Goal: Information Seeking & Learning: Learn about a topic

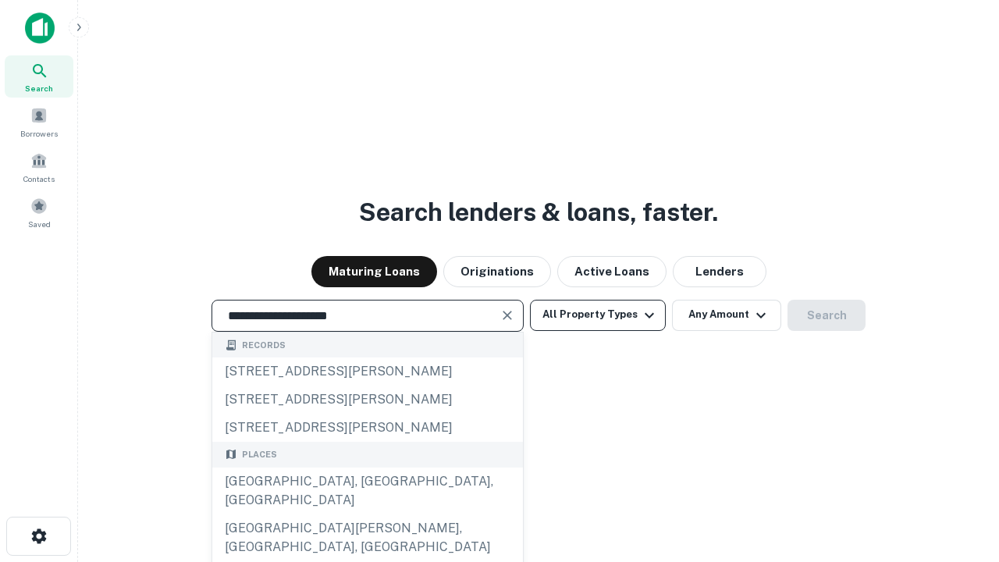
click at [367, 514] on div "[GEOGRAPHIC_DATA], [GEOGRAPHIC_DATA], [GEOGRAPHIC_DATA]" at bounding box center [367, 491] width 311 height 47
click at [598, 315] on button "All Property Types" at bounding box center [598, 315] width 136 height 31
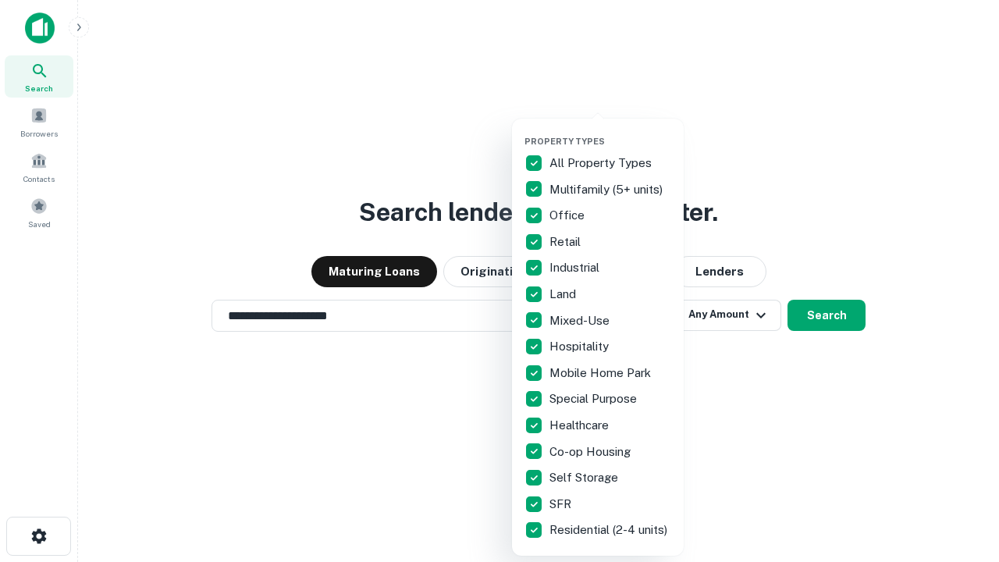
type input "**********"
click at [610, 131] on button "button" at bounding box center [611, 131] width 172 height 1
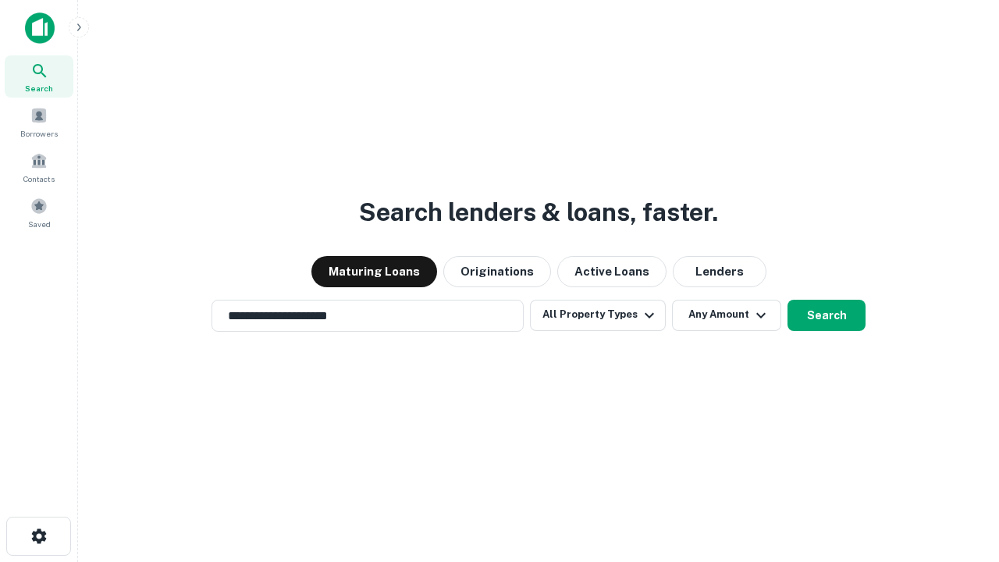
scroll to position [24, 0]
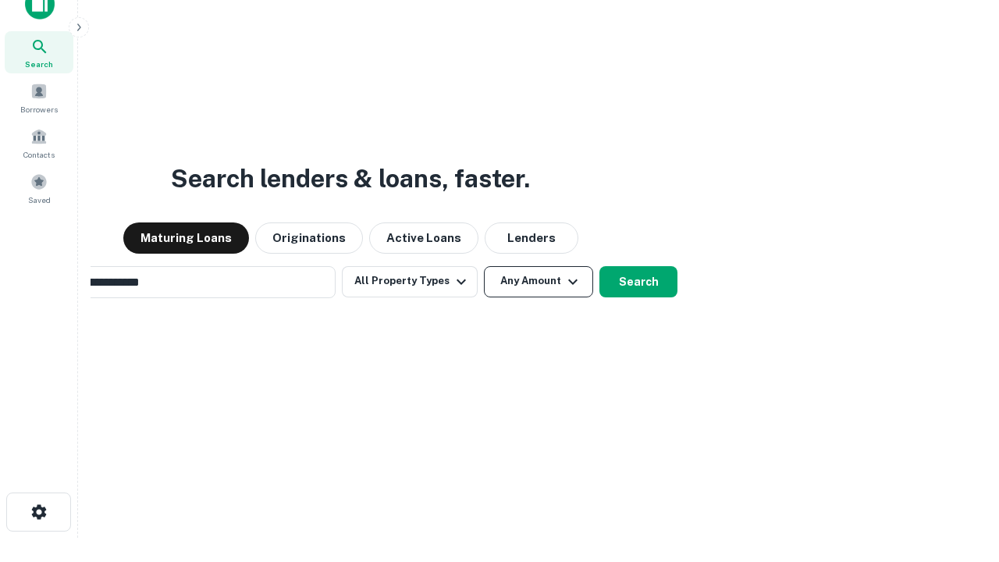
click at [484, 266] on button "Any Amount" at bounding box center [538, 281] width 109 height 31
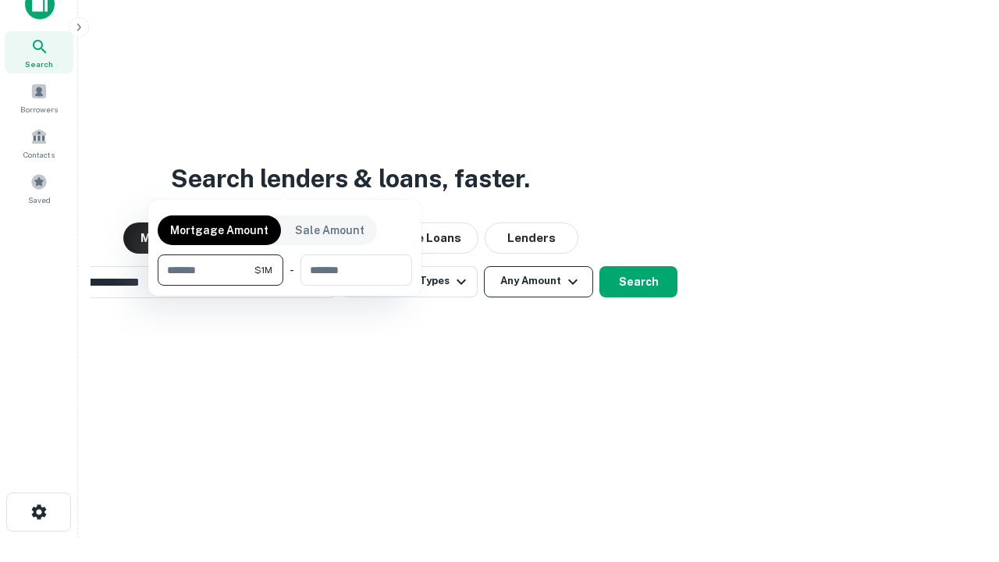
scroll to position [25, 0]
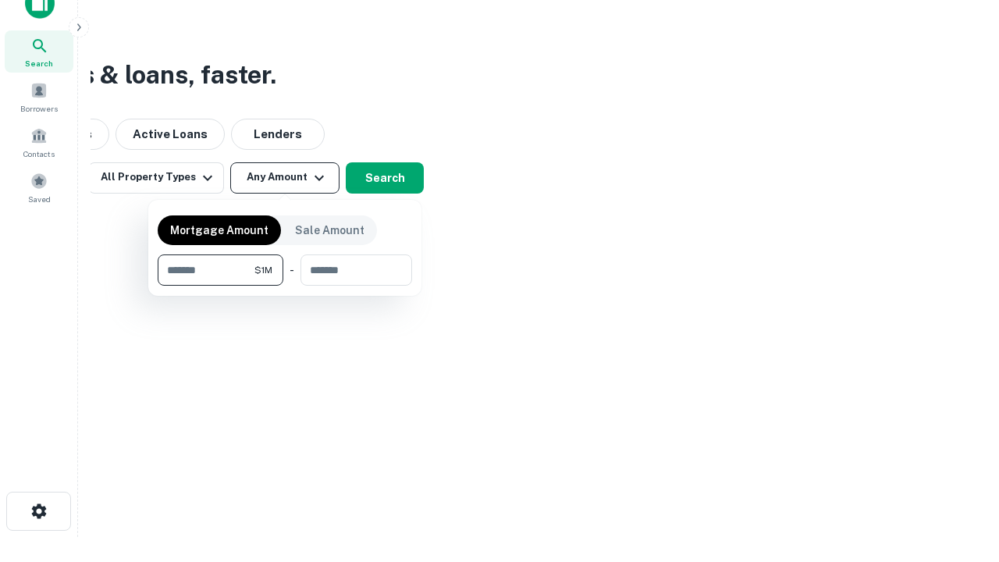
type input "*******"
click at [285, 286] on button "button" at bounding box center [285, 286] width 255 height 1
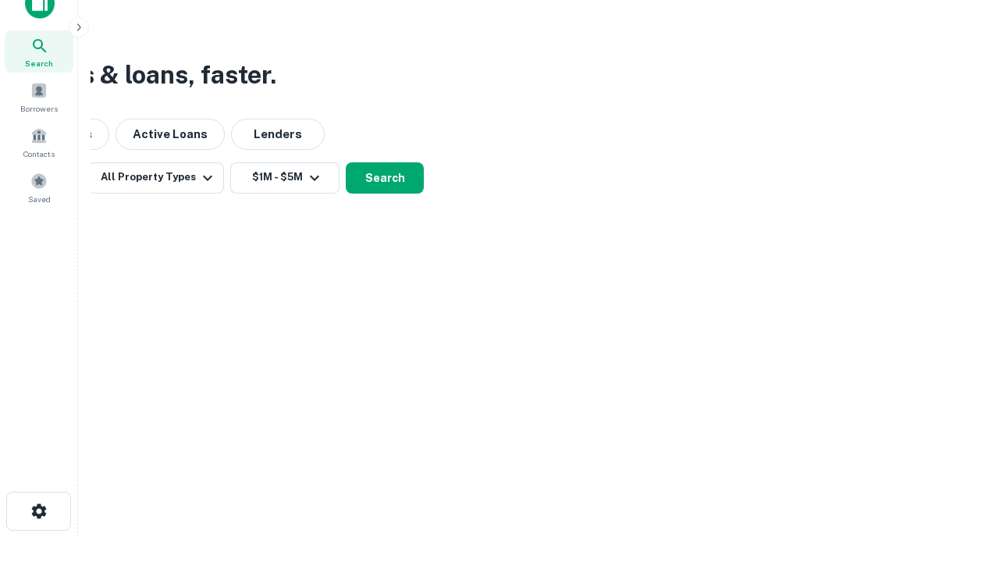
scroll to position [24, 0]
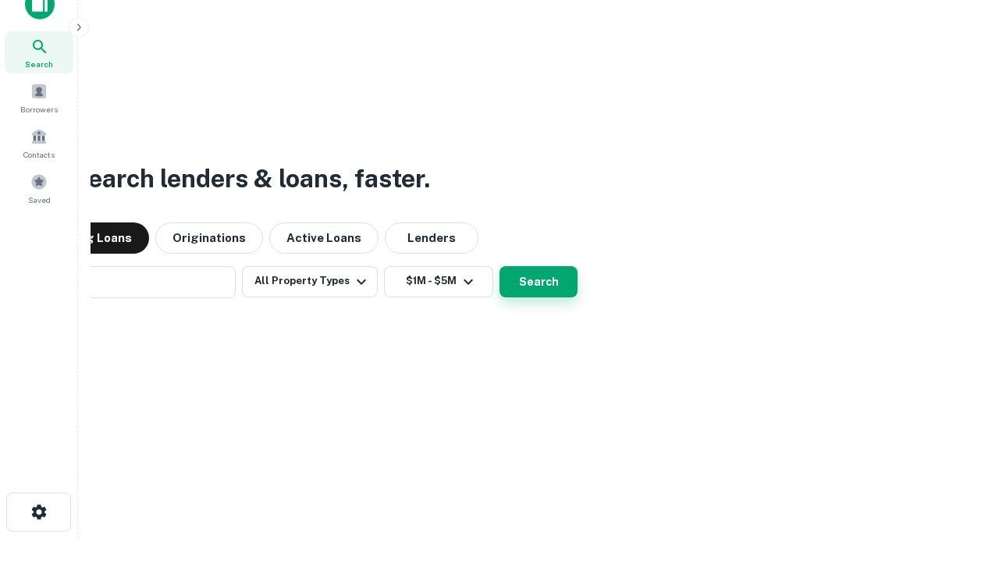
click at [500, 266] on button "Search" at bounding box center [539, 281] width 78 height 31
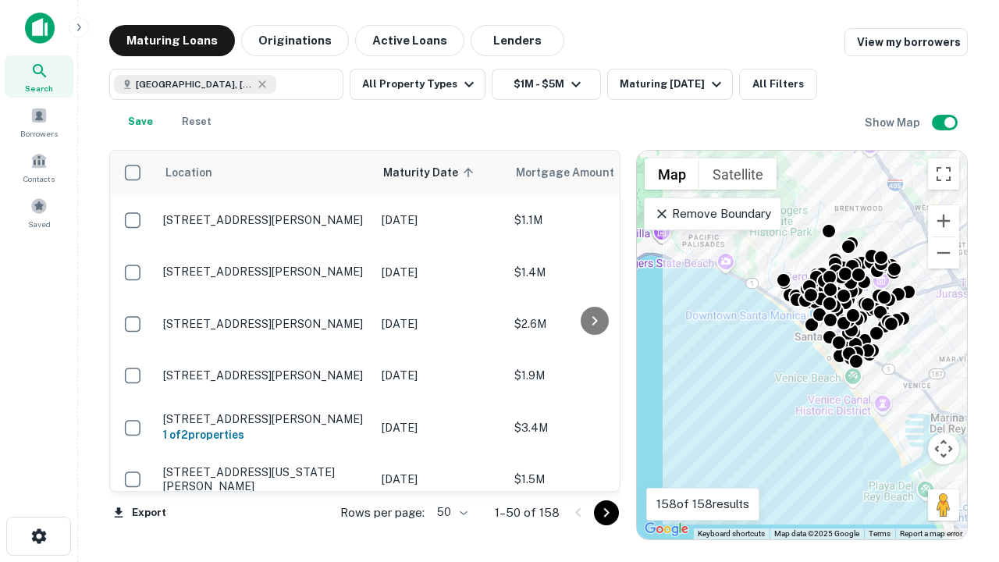
click at [450, 512] on body "Search Borrowers Contacts Saved Maturing Loans Originations Active Loans Lender…" at bounding box center [499, 281] width 999 height 562
click at [450, 473] on li "25" at bounding box center [450, 473] width 45 height 28
